Goal: Transaction & Acquisition: Purchase product/service

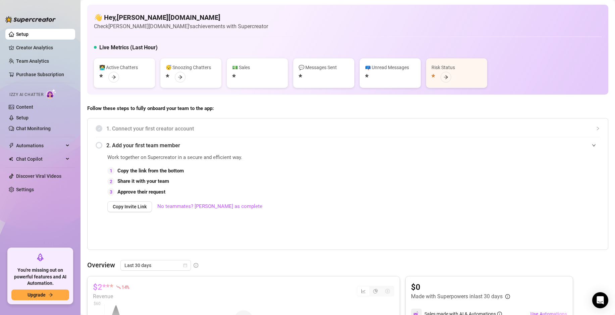
click at [123, 79] on div "👩‍💻 Active Chatters *" at bounding box center [124, 73] width 61 height 30
click at [58, 73] on link "Purchase Subscription" at bounding box center [43, 74] width 54 height 11
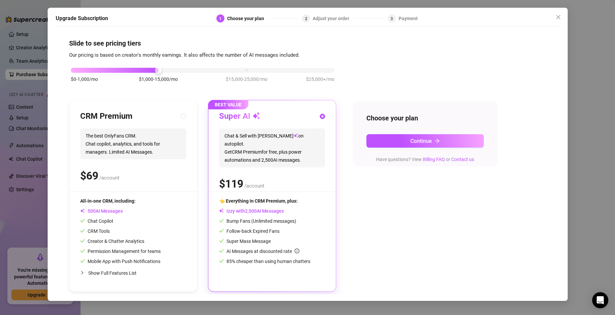
click at [168, 174] on div "$ /account" at bounding box center [133, 175] width 106 height 17
radio input "true"
radio input "false"
click at [111, 69] on div "$0-1,000/mo $1,000-15,000/mo $15,000-25,000/mo $25,000+/mo" at bounding box center [203, 68] width 264 height 4
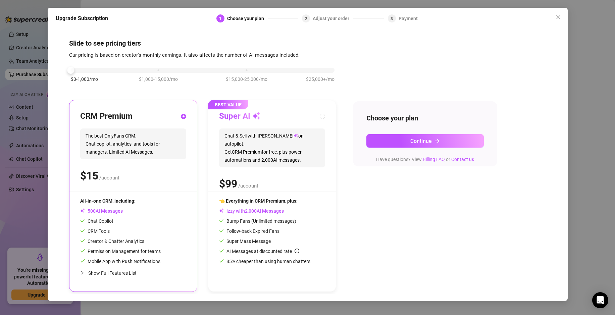
click at [154, 70] on div "$0-1,000/mo $1,000-15,000/mo $15,000-25,000/mo $25,000+/mo" at bounding box center [203, 68] width 264 height 4
click at [78, 73] on div "$0-1,000/mo $1,000-15,000/mo $15,000-25,000/mo $25,000+/mo" at bounding box center [202, 78] width 267 height 38
click at [72, 69] on div "$0-1,000/mo $1,000-15,000/mo $15,000-25,000/mo $25,000+/mo" at bounding box center [203, 68] width 264 height 4
click at [555, 18] on icon "close" at bounding box center [557, 16] width 5 height 5
